Goal: Information Seeking & Learning: Learn about a topic

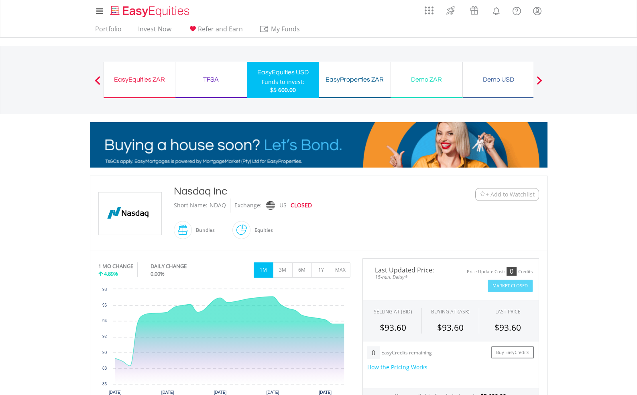
click at [212, 206] on div "NDAQ" at bounding box center [218, 205] width 16 height 14
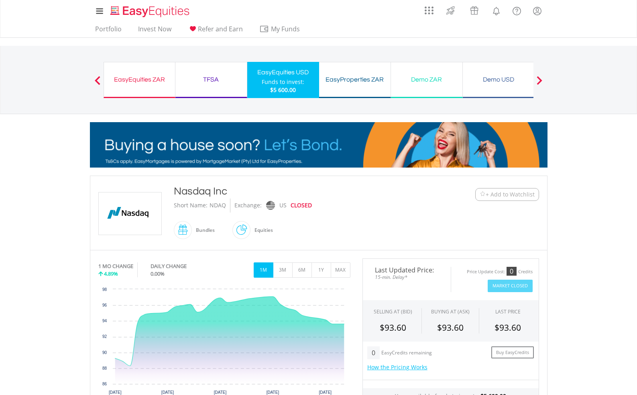
click at [212, 206] on div "NDAQ" at bounding box center [218, 205] width 16 height 14
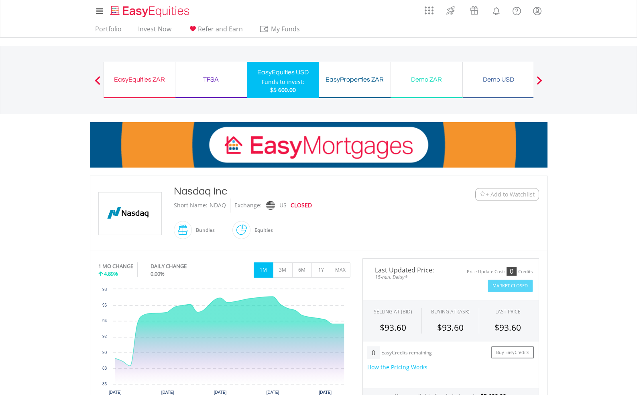
copy div "NDAQ"
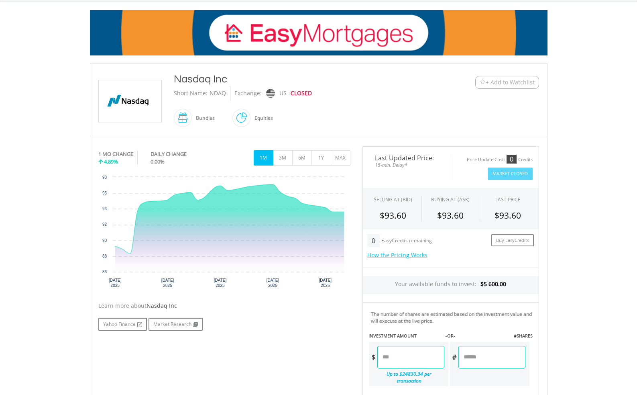
scroll to position [113, 0]
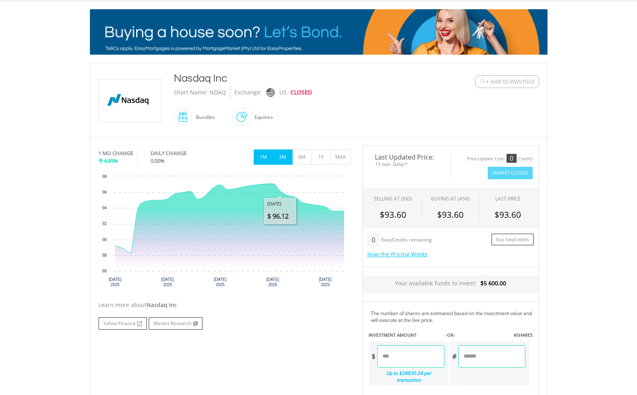
click at [285, 155] on button "3M" at bounding box center [283, 156] width 20 height 15
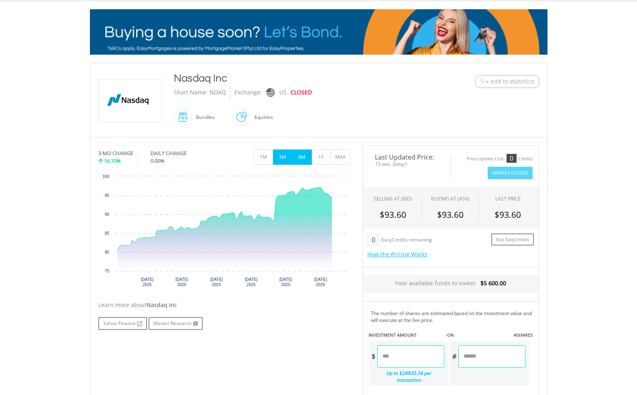
click at [302, 164] on div "3 MO CHANGE 16.10% DAILY CHANGE 0.00% 1M 3M 6M 1Y MAX" at bounding box center [224, 158] width 252 height 27
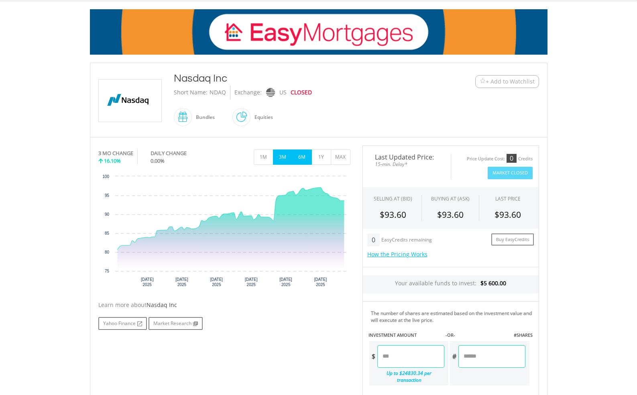
click at [302, 161] on button "6M" at bounding box center [302, 156] width 20 height 15
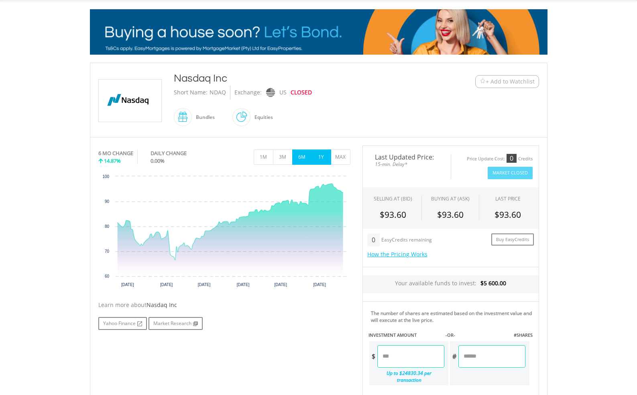
click at [319, 158] on button "1Y" at bounding box center [322, 156] width 20 height 15
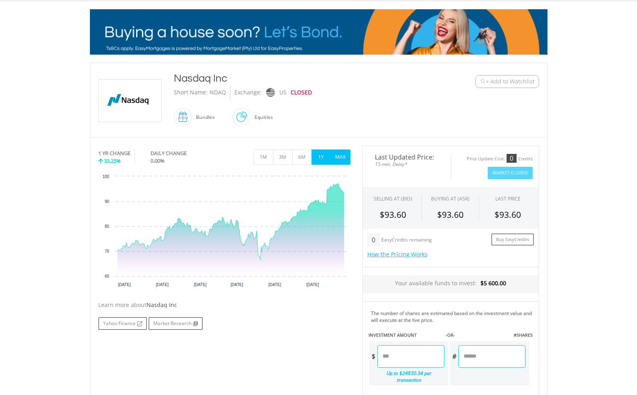
click at [344, 155] on button "MAX" at bounding box center [341, 156] width 20 height 15
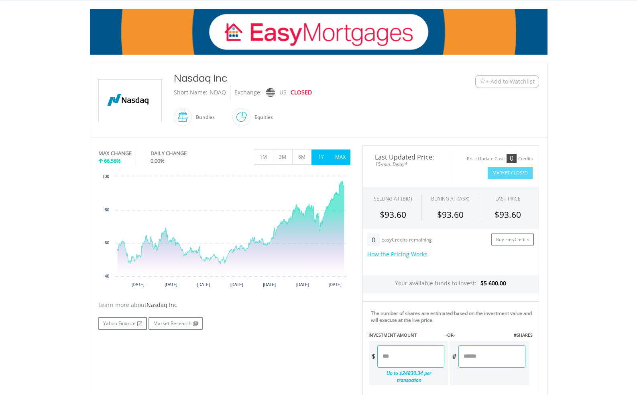
click at [321, 157] on button "1Y" at bounding box center [322, 156] width 20 height 15
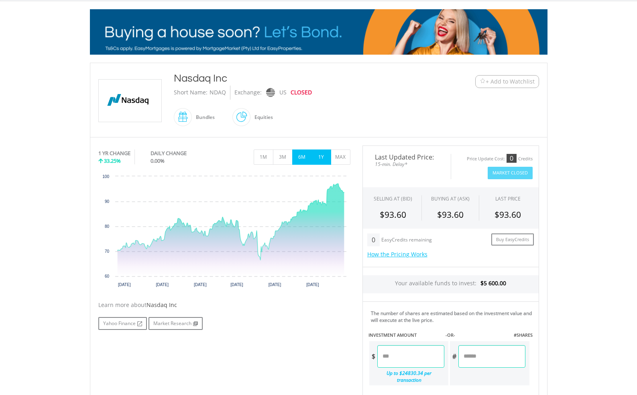
click at [301, 161] on button "6M" at bounding box center [302, 156] width 20 height 15
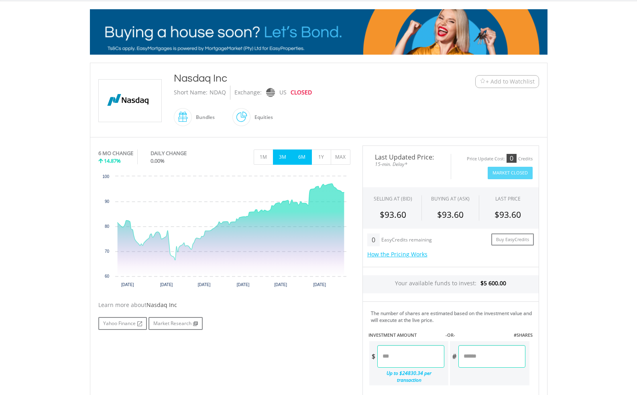
click at [285, 161] on button "3M" at bounding box center [283, 156] width 20 height 15
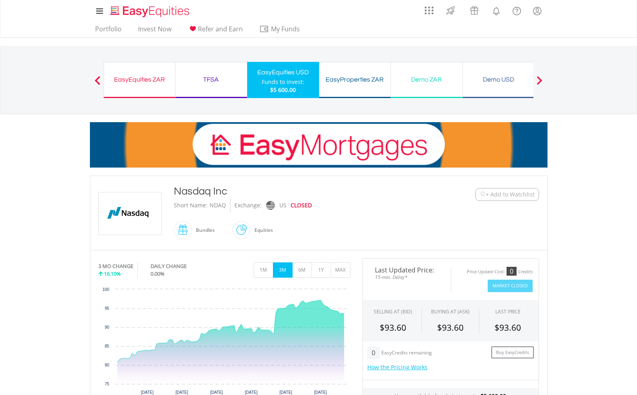
scroll to position [0, 0]
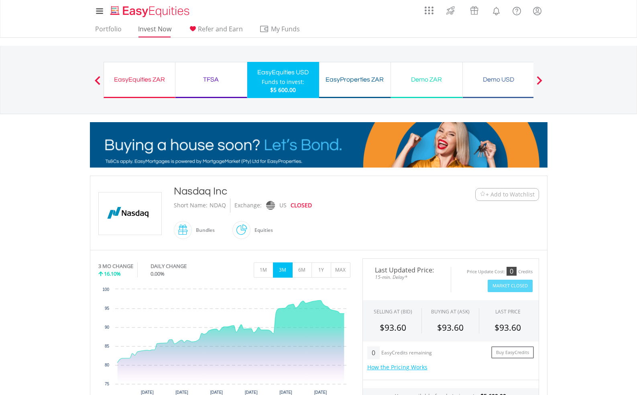
click at [160, 29] on link "Invest Now" at bounding box center [155, 31] width 40 height 12
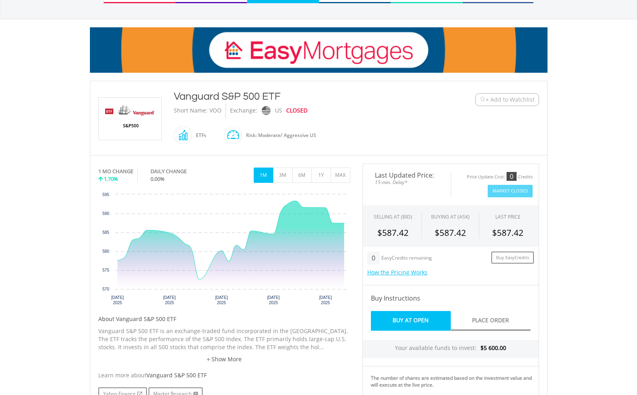
scroll to position [105, 0]
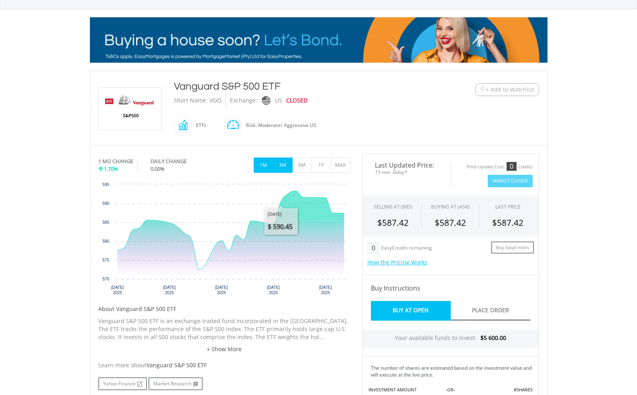
click at [282, 164] on button "3M" at bounding box center [283, 164] width 20 height 15
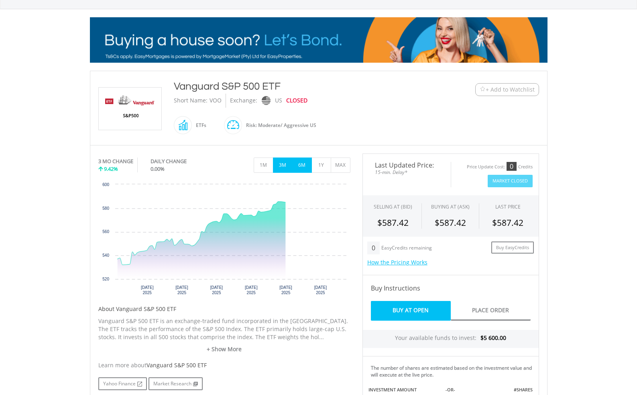
click at [306, 171] on button "6M" at bounding box center [302, 164] width 20 height 15
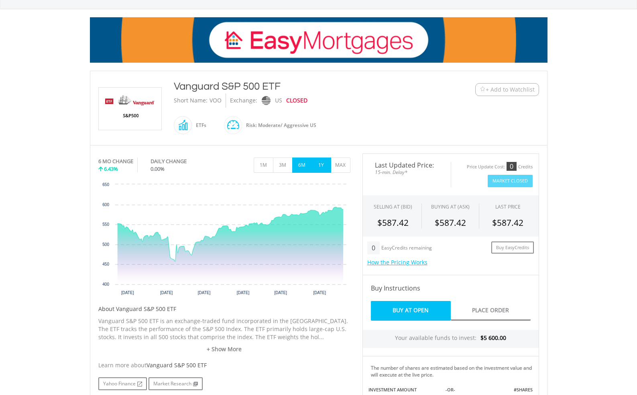
click at [320, 168] on button "1Y" at bounding box center [322, 164] width 20 height 15
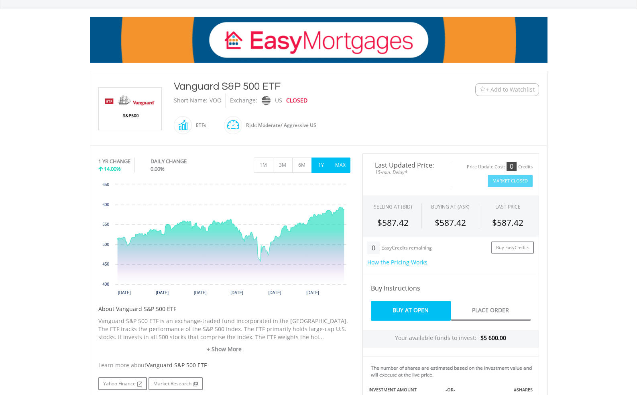
click at [337, 166] on button "MAX" at bounding box center [341, 164] width 20 height 15
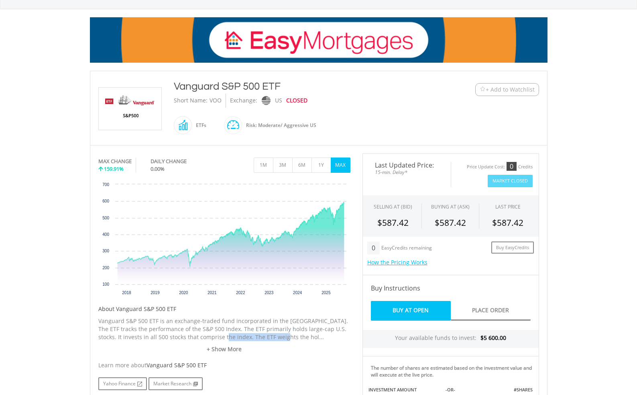
drag, startPoint x: 205, startPoint y: 334, endPoint x: 260, endPoint y: 335, distance: 55.0
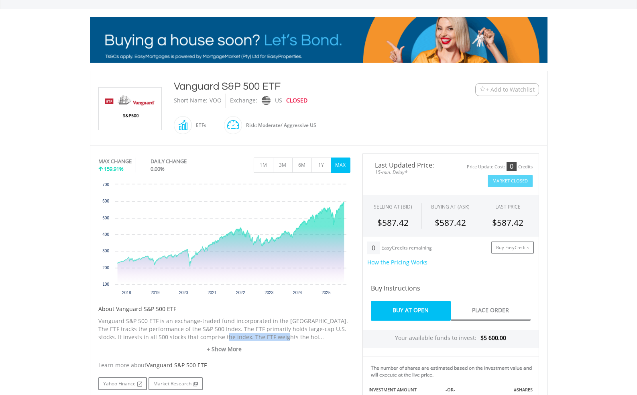
click at [260, 336] on p "Vanguard S&P 500 ETF is an exchange-traded fund incorporated in the [GEOGRAPHIC…" at bounding box center [224, 329] width 252 height 24
click at [323, 166] on button "1Y" at bounding box center [322, 164] width 20 height 15
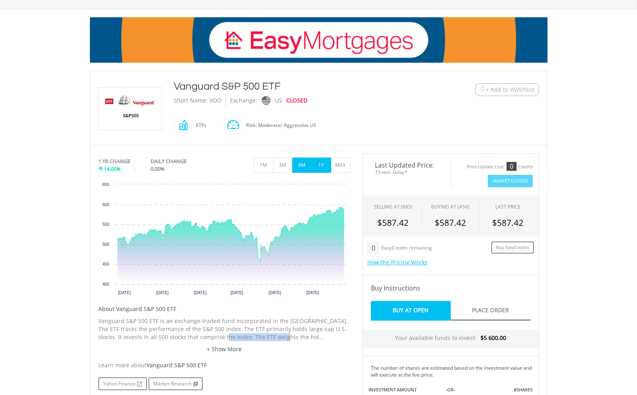
click at [302, 165] on button "6M" at bounding box center [302, 164] width 20 height 15
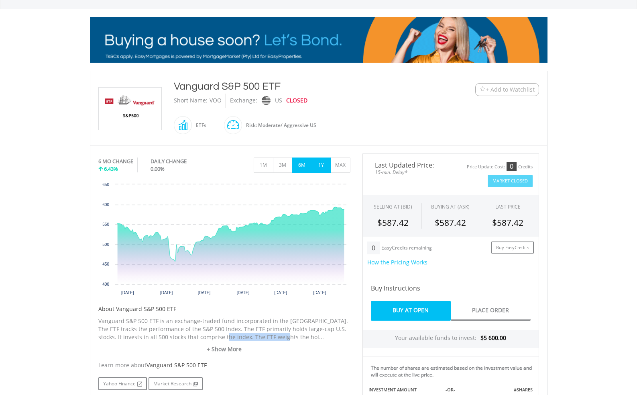
click at [320, 166] on button "1Y" at bounding box center [322, 164] width 20 height 15
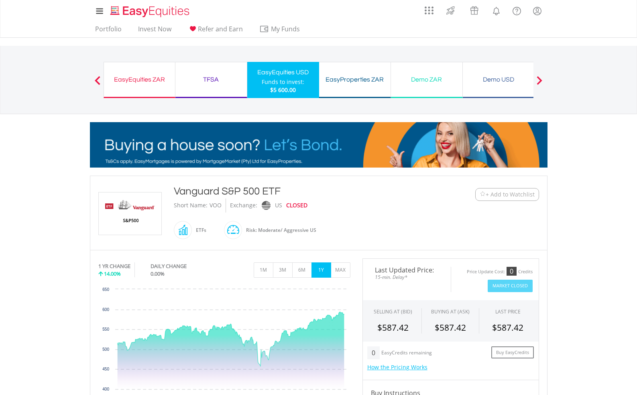
scroll to position [0, 0]
click at [217, 206] on div "VOO" at bounding box center [216, 205] width 12 height 14
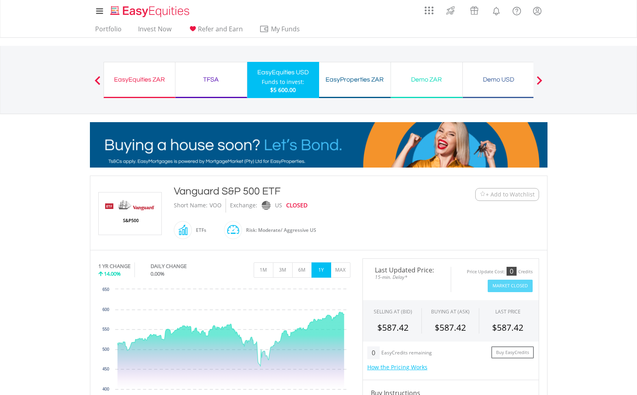
click at [217, 206] on div "VOO" at bounding box center [216, 205] width 12 height 14
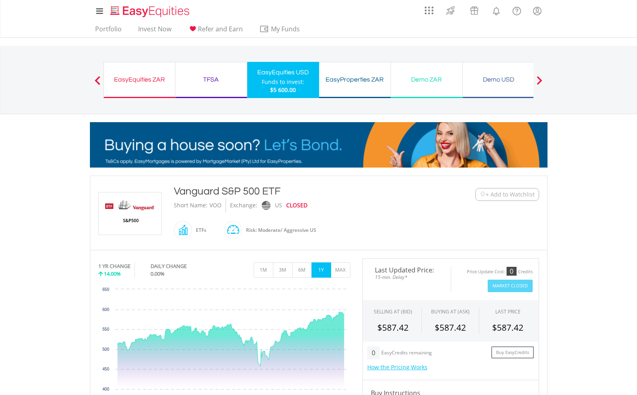
drag, startPoint x: 290, startPoint y: 193, endPoint x: 171, endPoint y: 196, distance: 119.3
click at [171, 196] on div "Vanguard S&P 500 ETF Short Name: VOO Exchange: US CLOSED ETFs" at bounding box center [300, 213] width 264 height 58
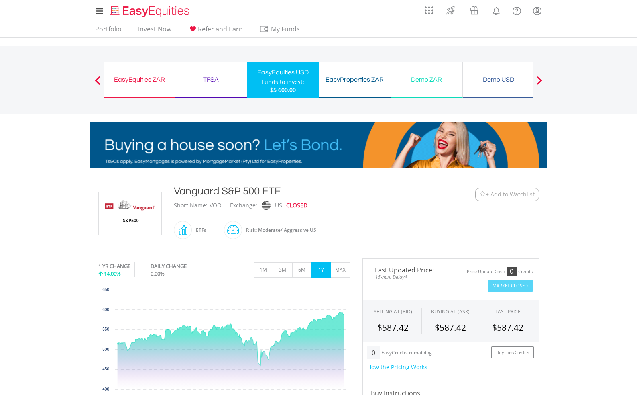
click at [341, 210] on div "Short Name: VOO Exchange: US CLOSED" at bounding box center [300, 205] width 252 height 14
click at [167, 28] on link "Invest Now" at bounding box center [155, 31] width 40 height 12
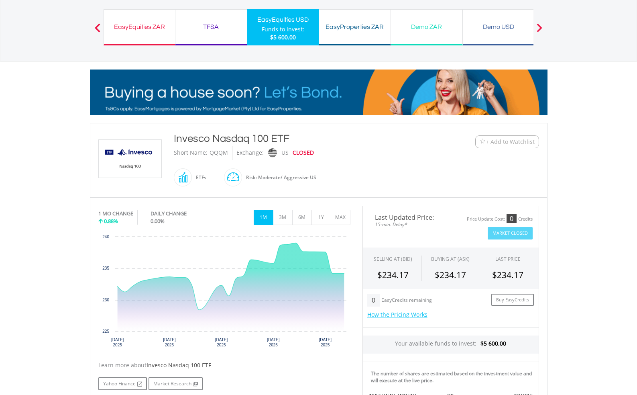
scroll to position [55, 0]
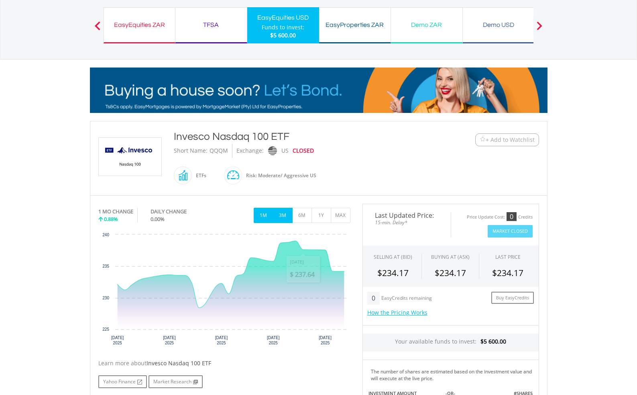
click at [284, 218] on button "3M" at bounding box center [283, 215] width 20 height 15
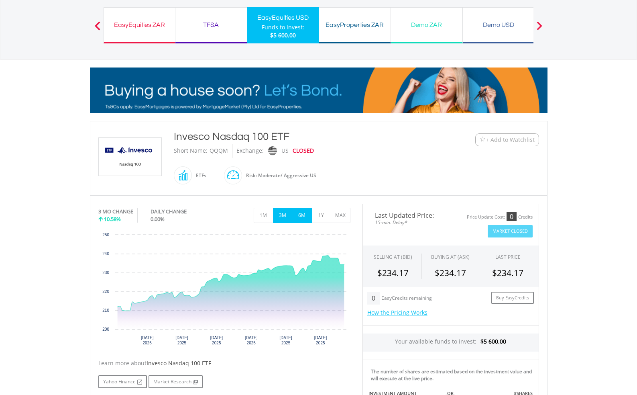
click at [299, 216] on button "6M" at bounding box center [302, 215] width 20 height 15
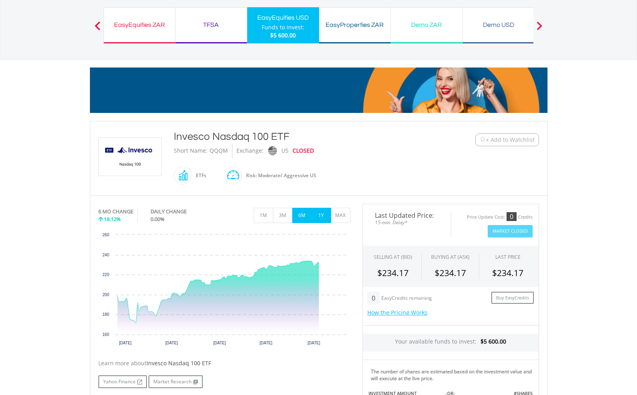
click at [320, 215] on button "1Y" at bounding box center [322, 215] width 20 height 15
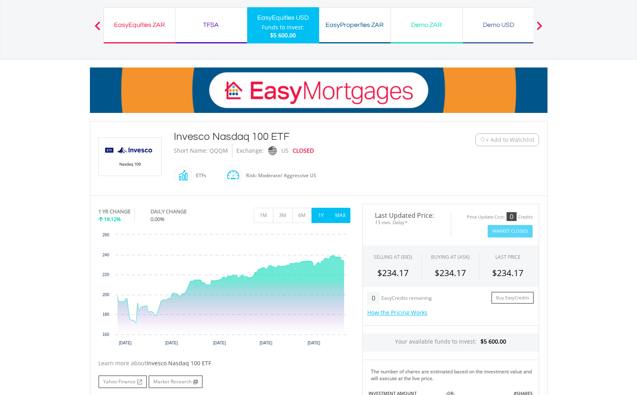
click at [343, 215] on button "MAX" at bounding box center [341, 215] width 20 height 15
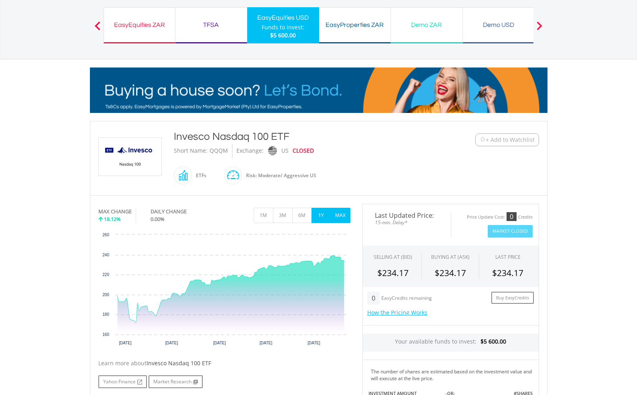
click at [322, 215] on button "1Y" at bounding box center [322, 215] width 20 height 15
click at [266, 216] on button "1M" at bounding box center [264, 215] width 20 height 15
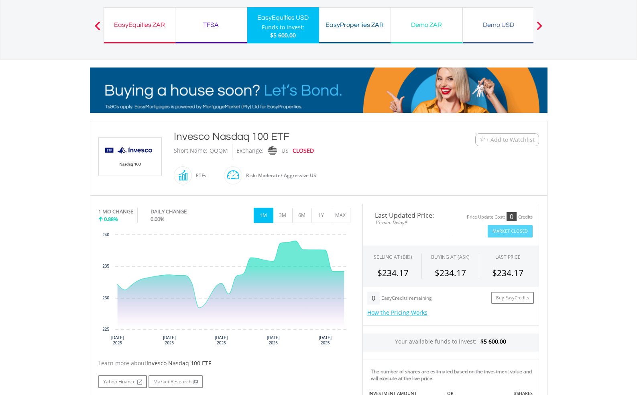
click at [219, 151] on div "QQQM" at bounding box center [219, 151] width 18 height 14
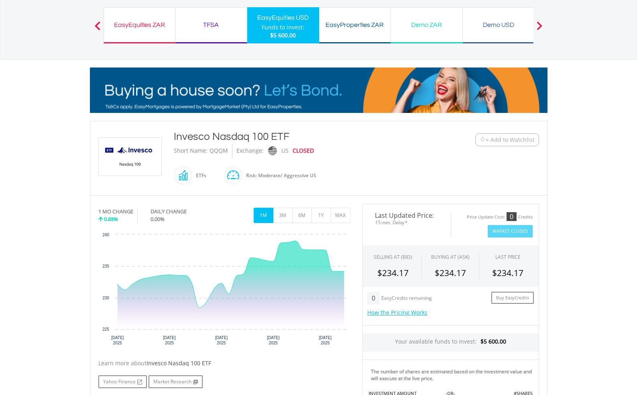
copy div "QQQM"
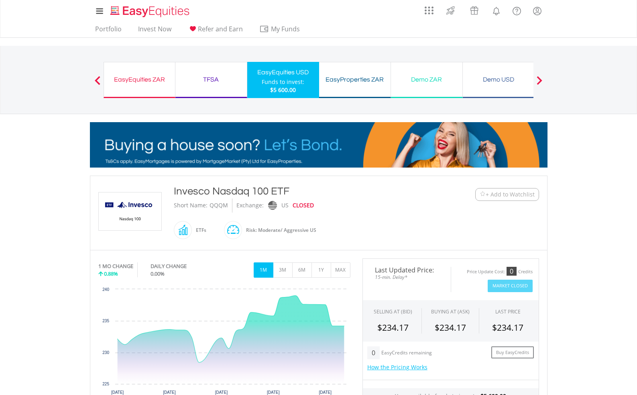
scroll to position [0, 0]
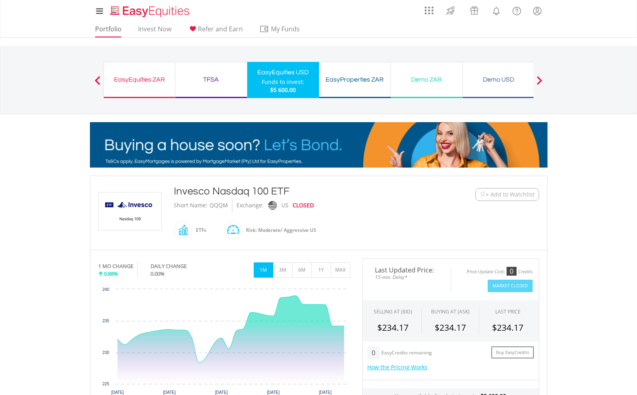
click at [114, 29] on link "Portfolio" at bounding box center [108, 31] width 33 height 12
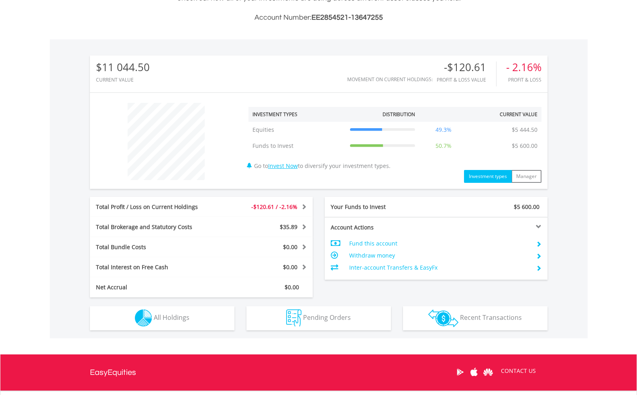
scroll to position [210, 0]
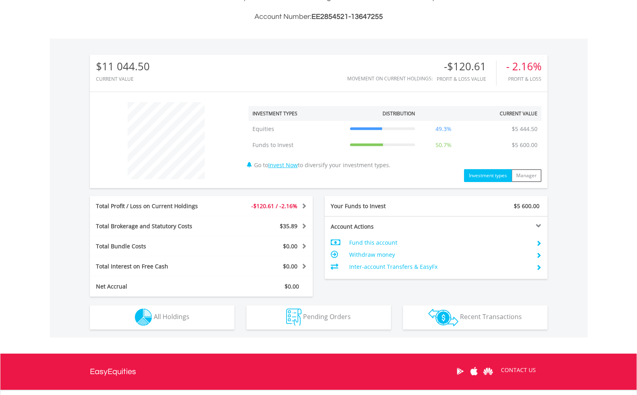
click at [205, 315] on button "Holdings All Holdings" at bounding box center [162, 317] width 145 height 24
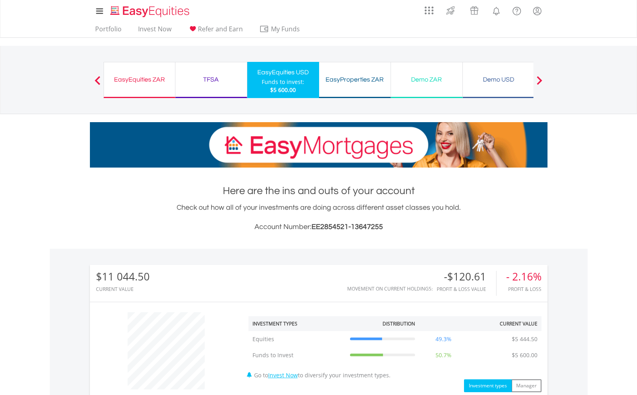
scroll to position [0, 0]
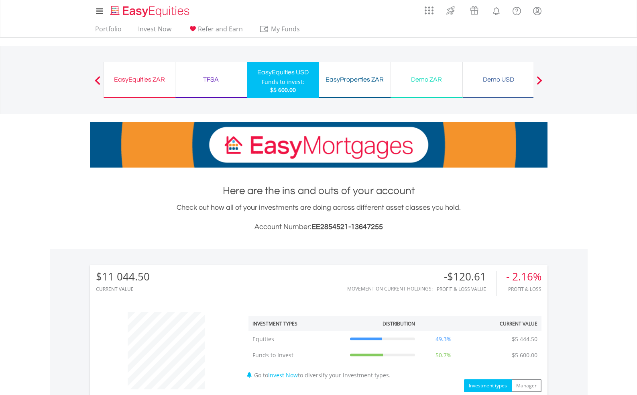
click at [355, 80] on div "EasyProperties ZAR" at bounding box center [355, 79] width 62 height 11
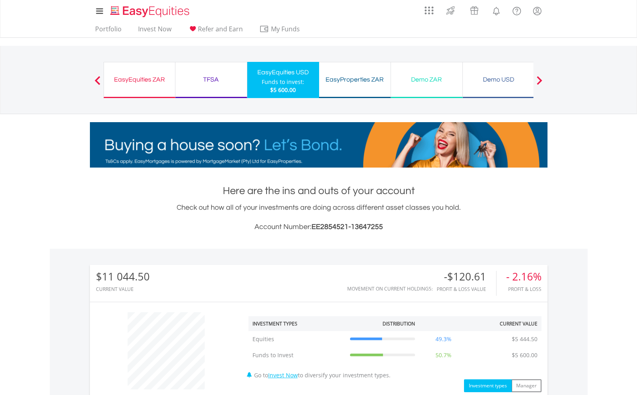
click at [355, 79] on div "EasyProperties ZAR" at bounding box center [355, 79] width 62 height 11
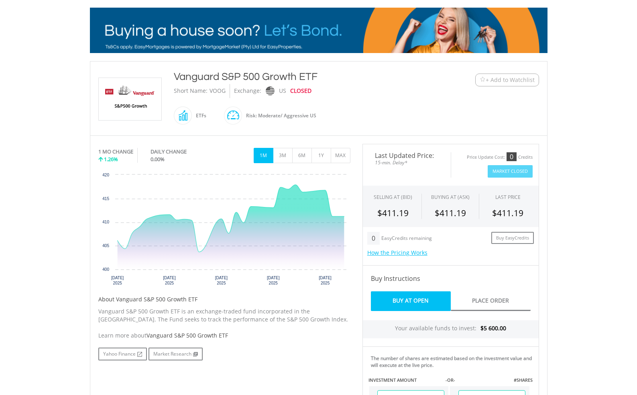
scroll to position [115, 0]
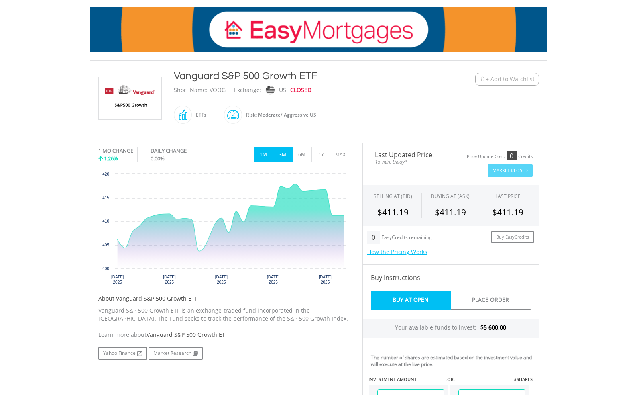
click at [290, 158] on button "3M" at bounding box center [283, 154] width 20 height 15
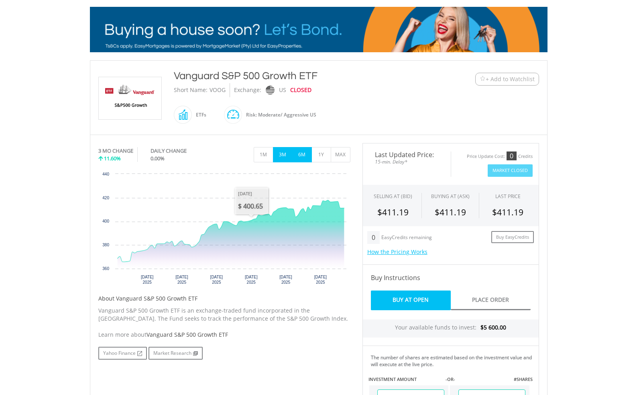
click at [299, 156] on button "6M" at bounding box center [302, 154] width 20 height 15
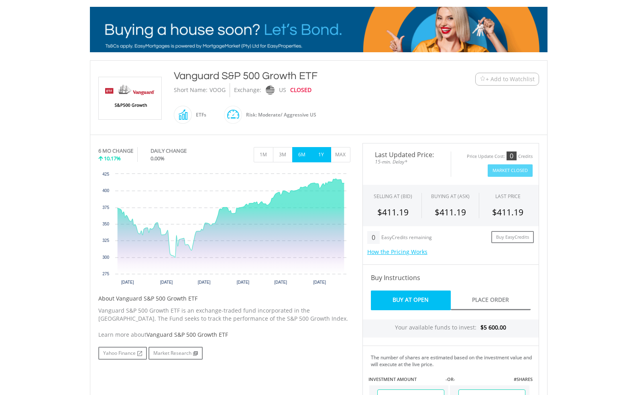
click at [323, 157] on button "1Y" at bounding box center [322, 154] width 20 height 15
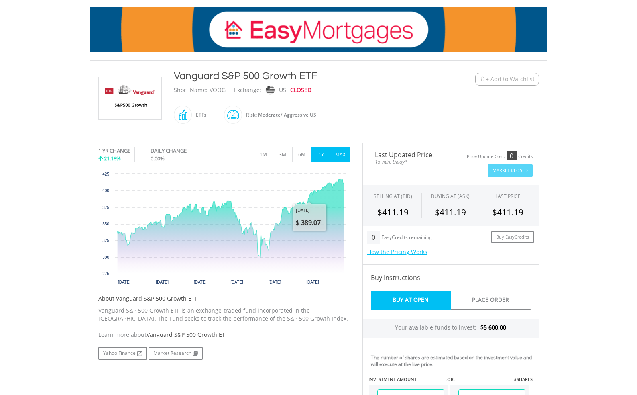
click at [339, 155] on button "MAX" at bounding box center [341, 154] width 20 height 15
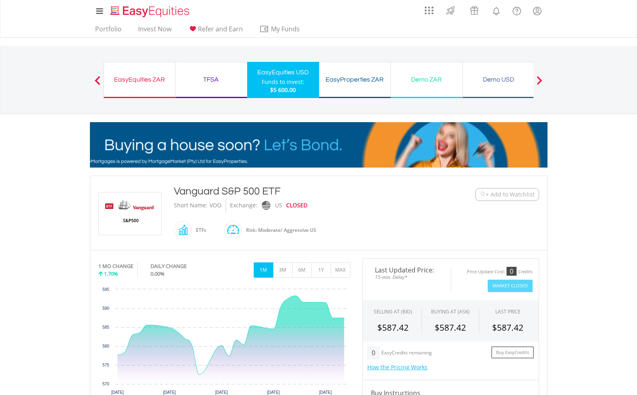
click at [503, 288] on button "Market Closed" at bounding box center [510, 286] width 45 height 12
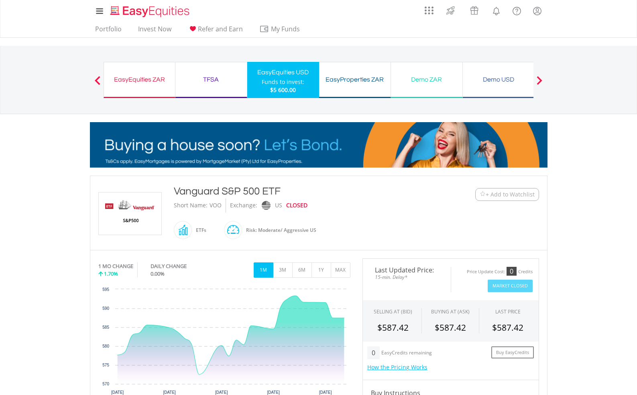
click at [468, 284] on div "Price Update Cost: 0 Credits Market Closed" at bounding box center [495, 279] width 88 height 25
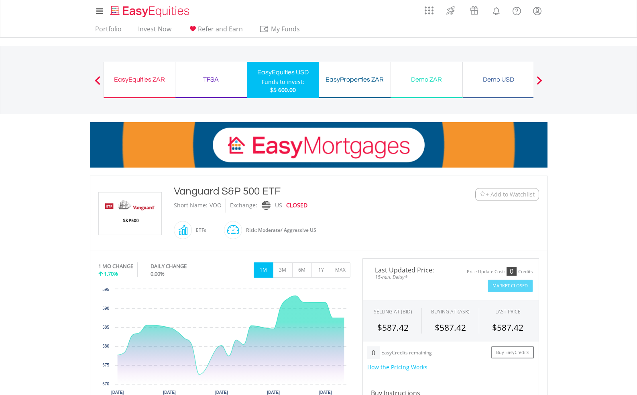
drag, startPoint x: 463, startPoint y: 271, endPoint x: 491, endPoint y: 271, distance: 27.3
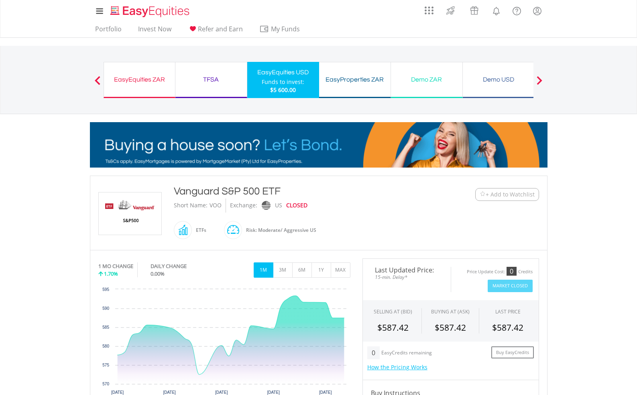
click at [491, 271] on div "Price Update Cost: 0 Credits" at bounding box center [495, 273] width 76 height 13
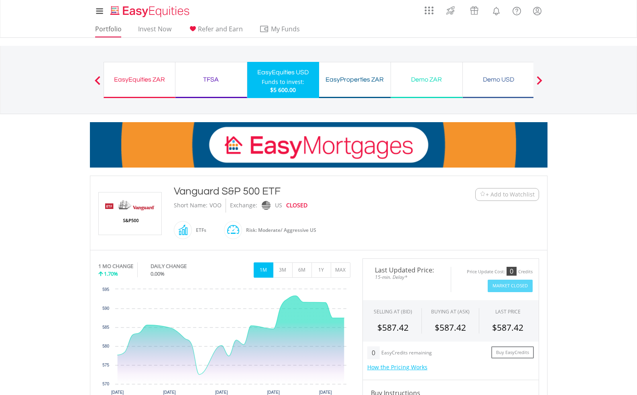
click at [106, 33] on link "Portfolio" at bounding box center [108, 31] width 33 height 12
